Goal: Understand process/instructions: Learn how to perform a task or action

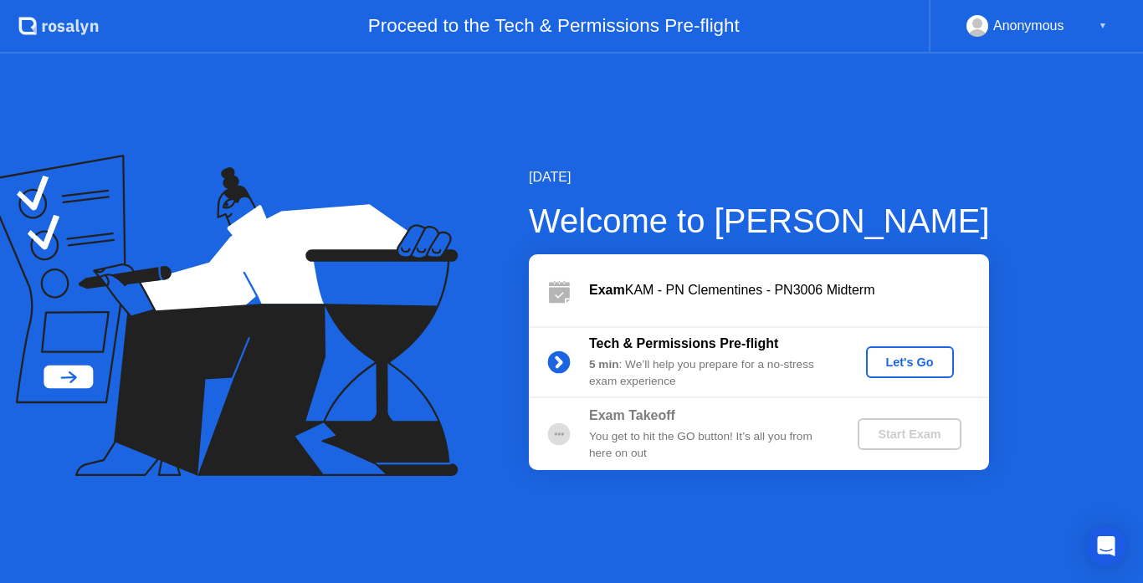
click at [909, 365] on div "Let's Go" at bounding box center [910, 362] width 74 height 13
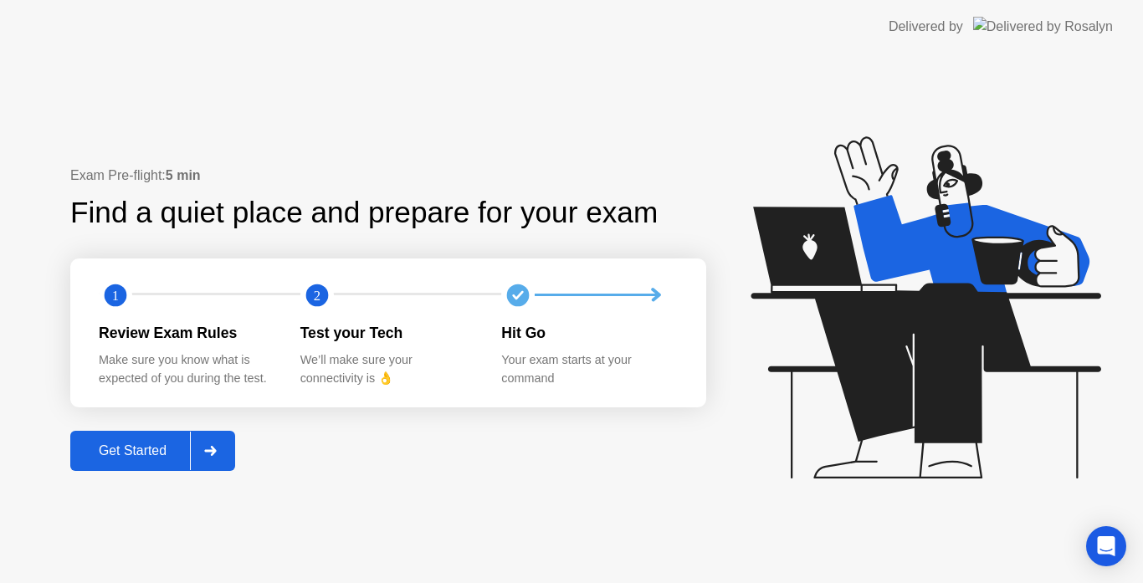
click at [156, 469] on button "Get Started" at bounding box center [152, 451] width 165 height 40
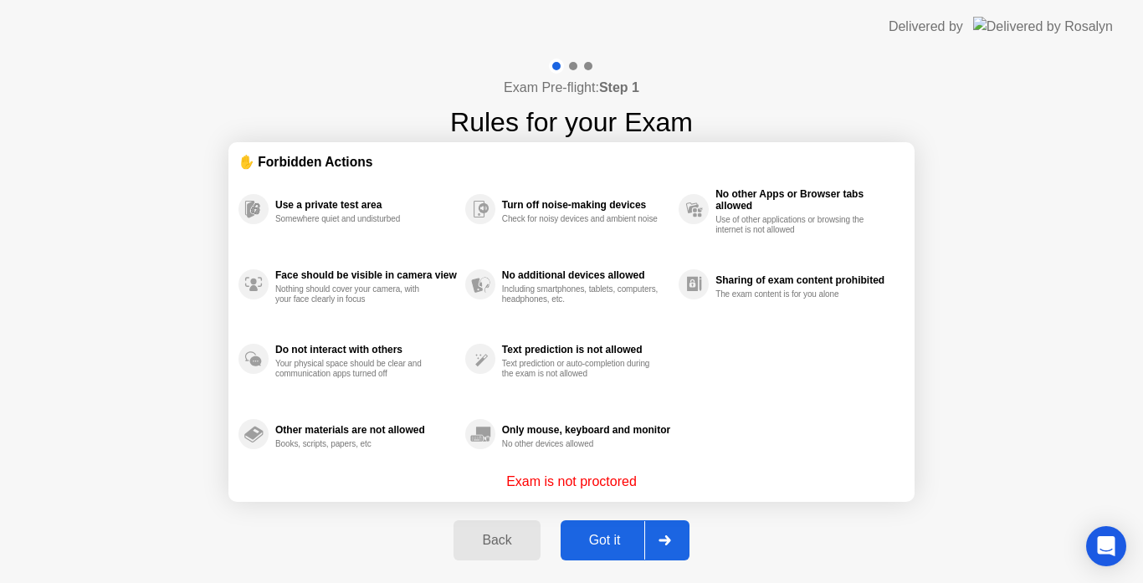
click at [625, 536] on div "Got it" at bounding box center [605, 540] width 79 height 15
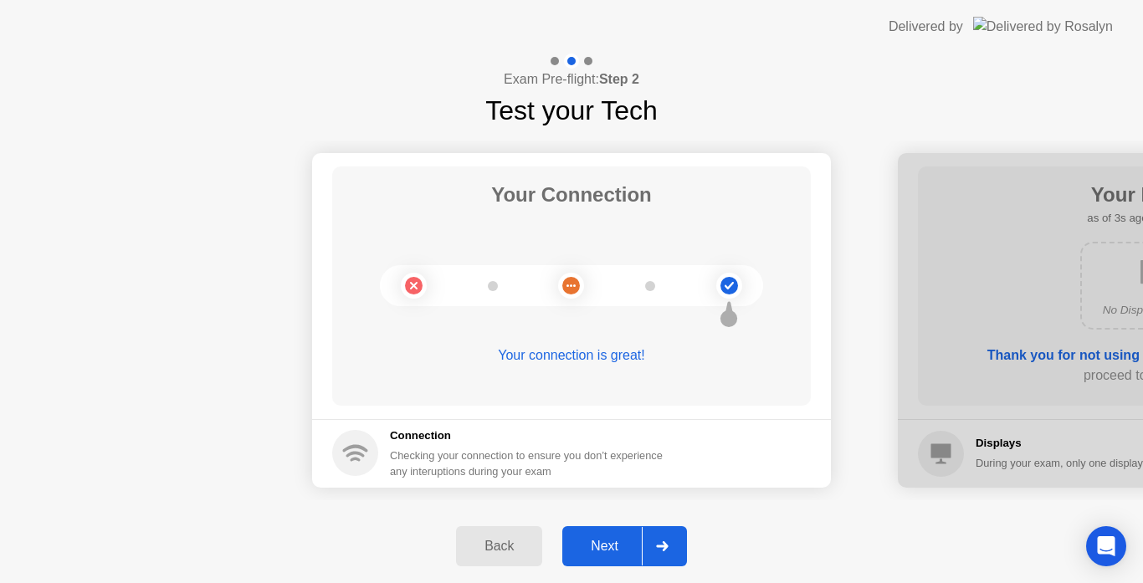
click at [613, 544] on div "Next" at bounding box center [604, 546] width 74 height 15
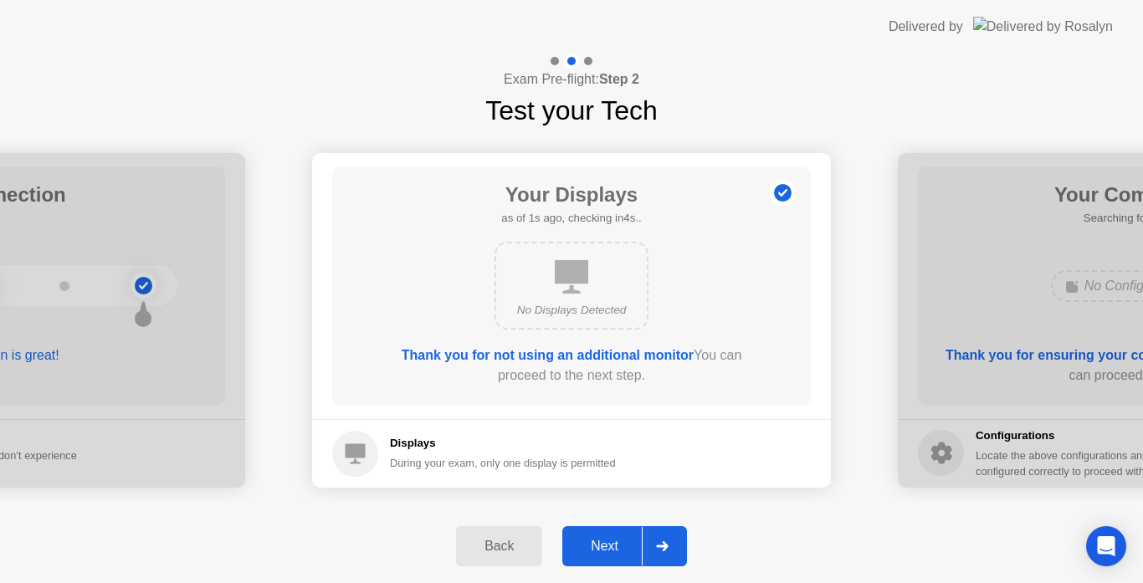
click at [613, 544] on div "Next" at bounding box center [604, 546] width 74 height 15
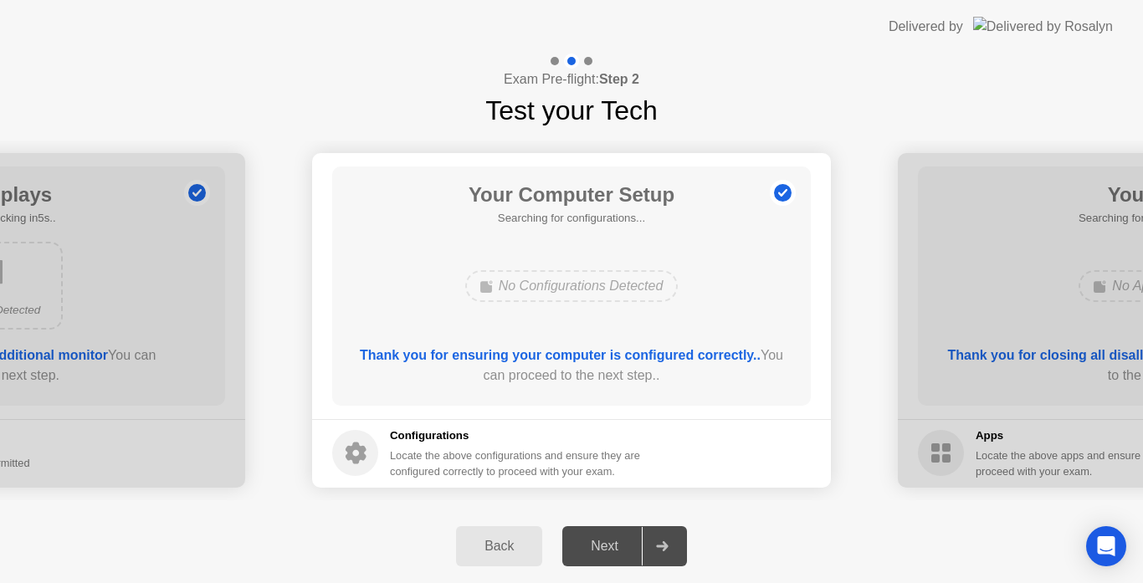
click at [613, 544] on div "Next" at bounding box center [604, 546] width 74 height 15
click at [603, 554] on div "Next" at bounding box center [604, 546] width 74 height 15
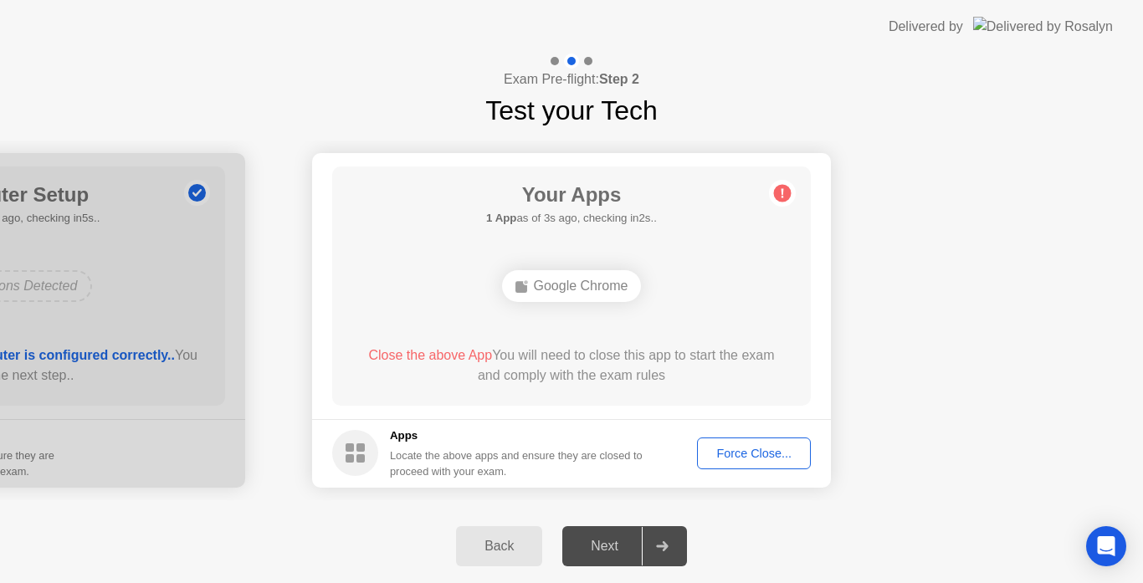
click at [799, 447] on div "Force Close..." at bounding box center [754, 453] width 102 height 13
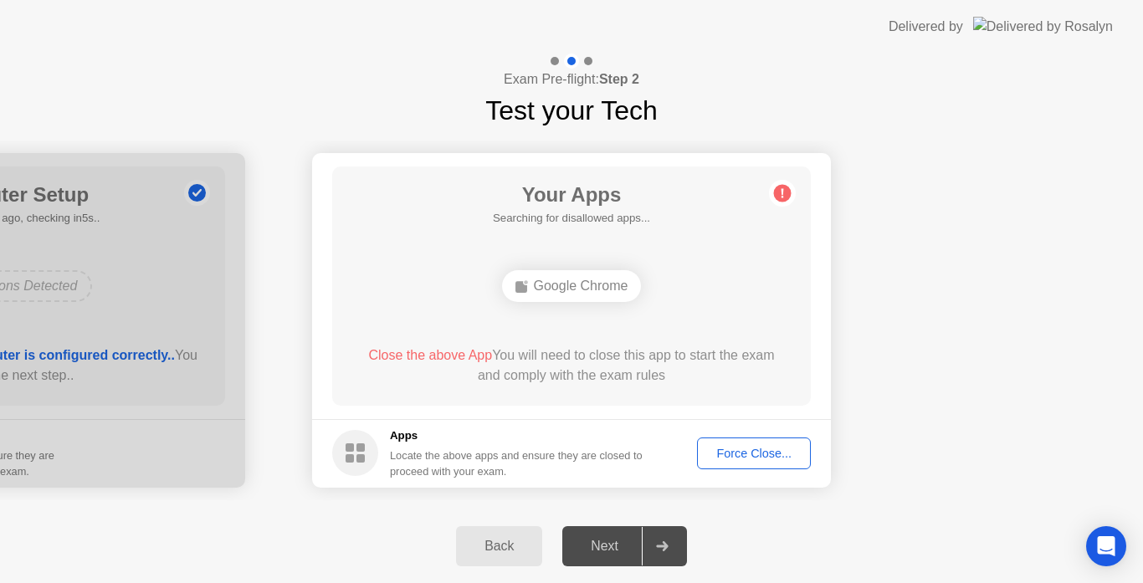
click at [741, 455] on div "Force Close..." at bounding box center [754, 453] width 102 height 13
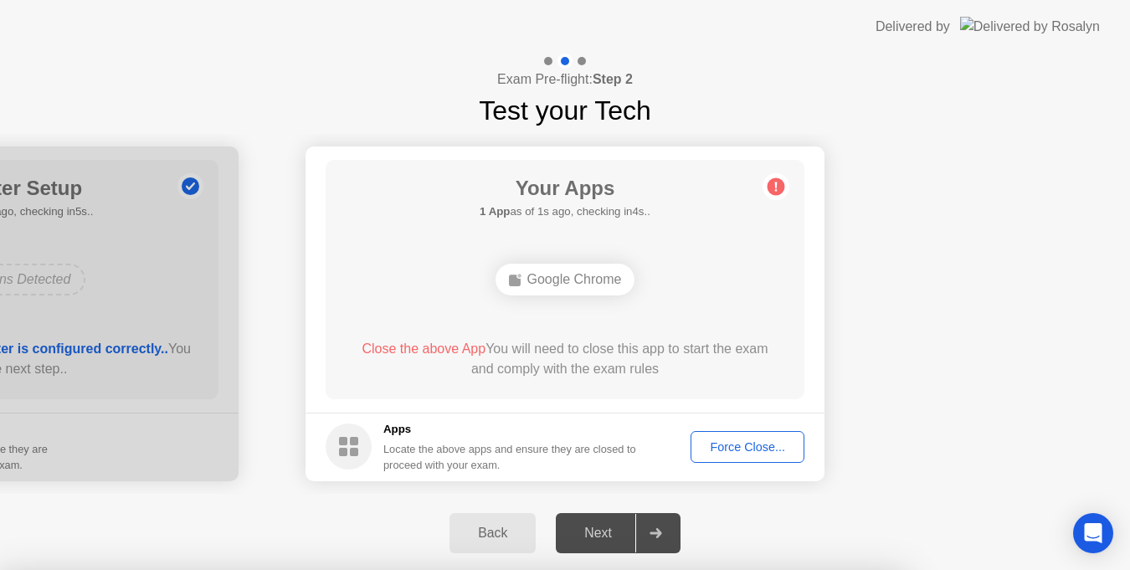
click at [711, 570] on div at bounding box center [565, 570] width 1130 height 0
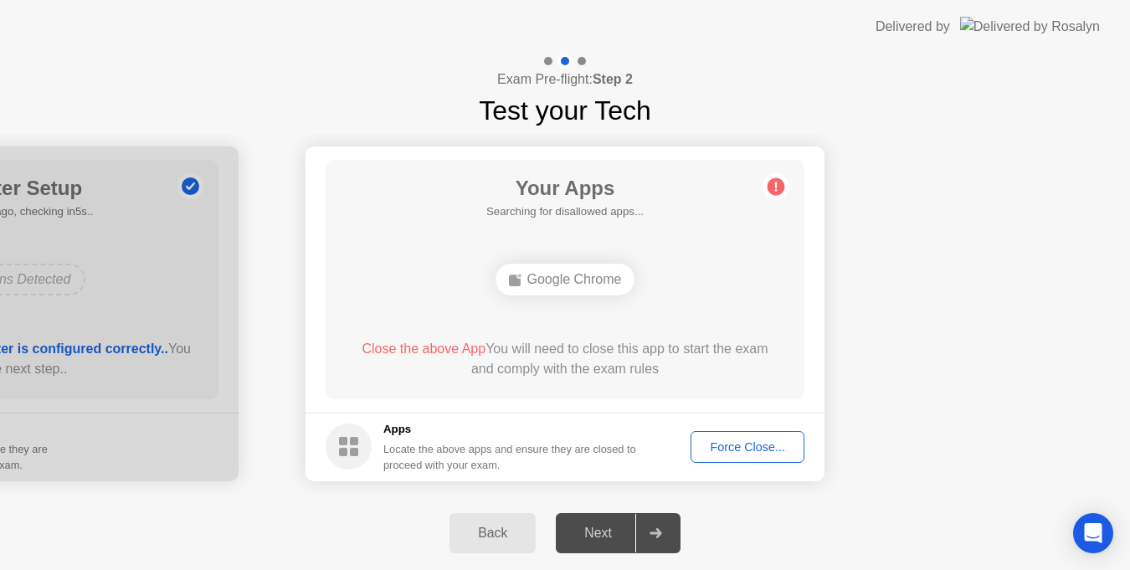
click at [751, 440] on div "Force Close..." at bounding box center [747, 446] width 102 height 13
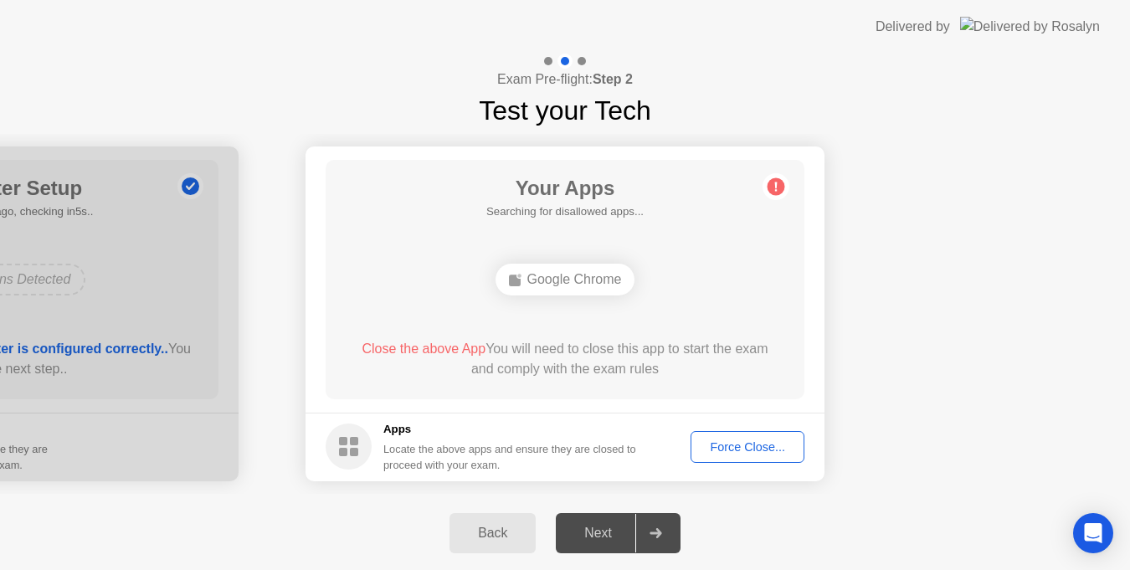
click at [774, 449] on div "Force Close..." at bounding box center [747, 446] width 102 height 13
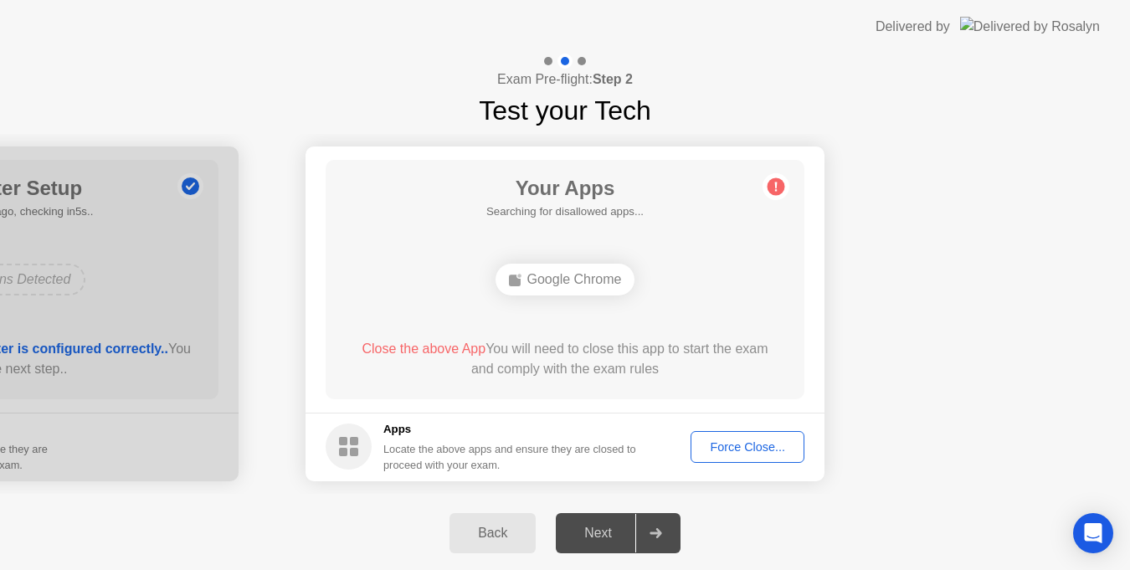
click at [752, 441] on div "Force Close..." at bounding box center [747, 446] width 102 height 13
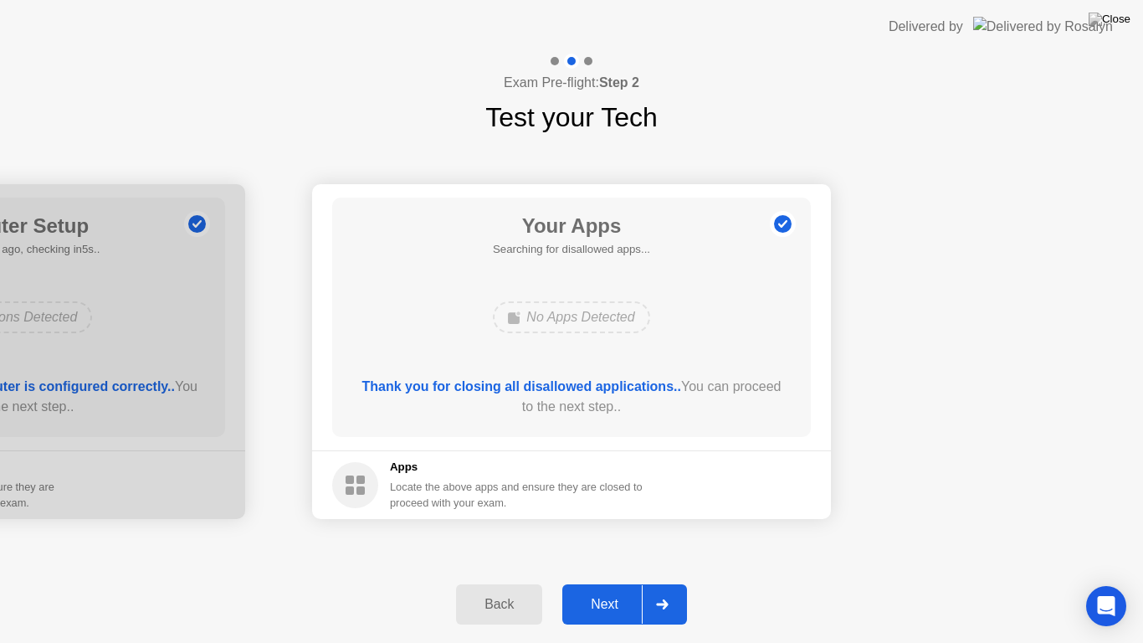
click at [595, 582] on div "Next" at bounding box center [604, 604] width 74 height 15
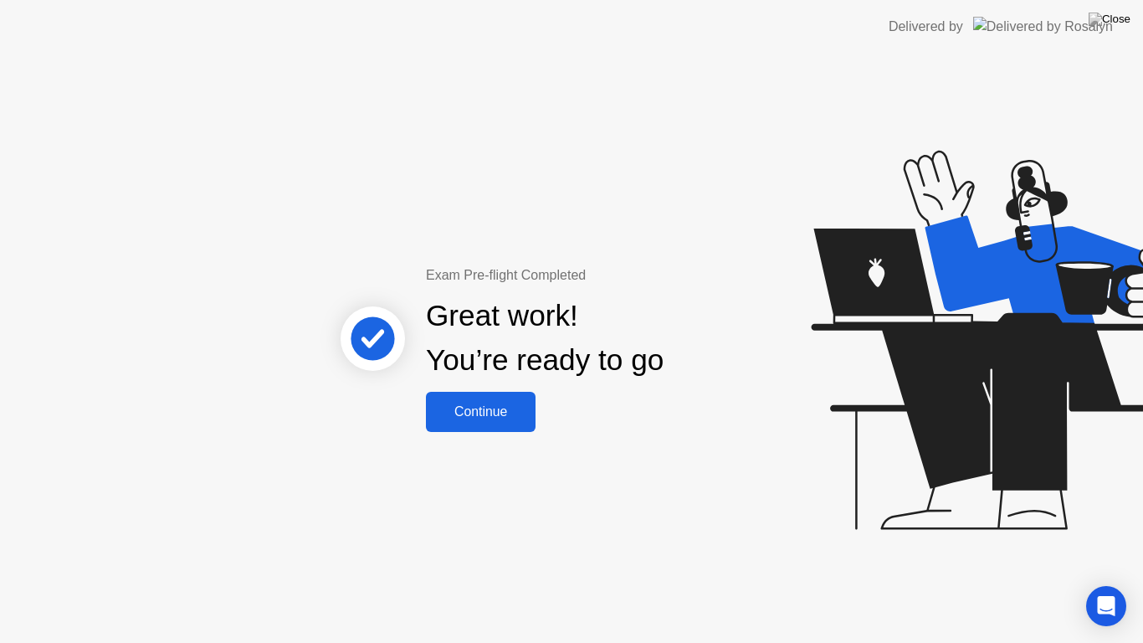
click at [490, 396] on button "Continue" at bounding box center [481, 412] width 110 height 40
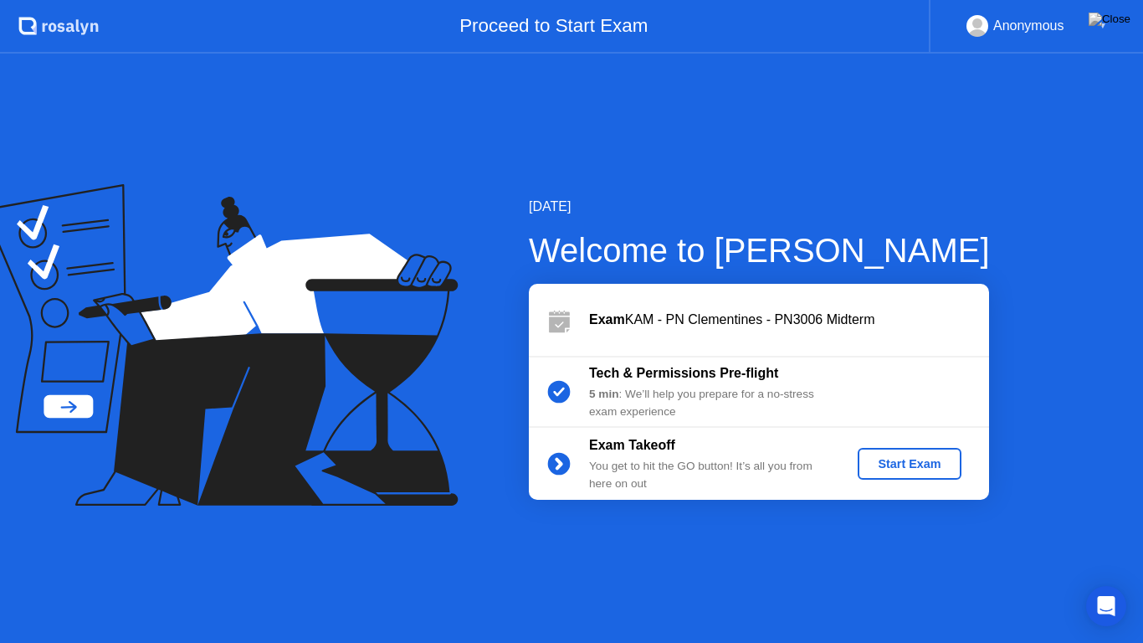
click at [926, 457] on div "Start Exam" at bounding box center [909, 463] width 90 height 13
